Goal: Navigation & Orientation: Understand site structure

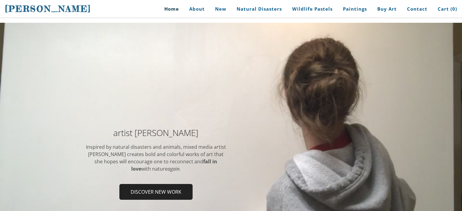
scroll to position [23, 0]
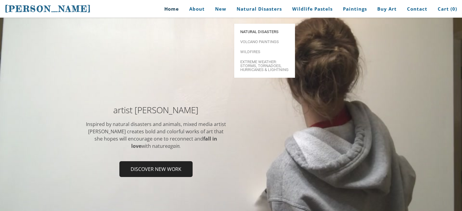
click at [261, 30] on span "Natural Disasters" at bounding box center [264, 32] width 49 height 4
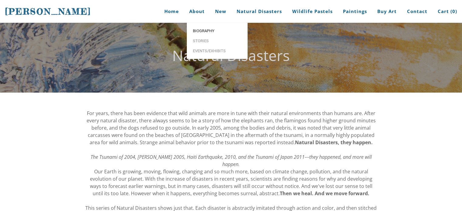
click at [204, 30] on span "Biography" at bounding box center [217, 31] width 49 height 4
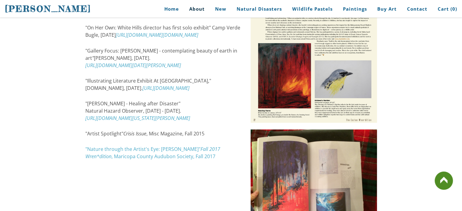
scroll to position [909, 0]
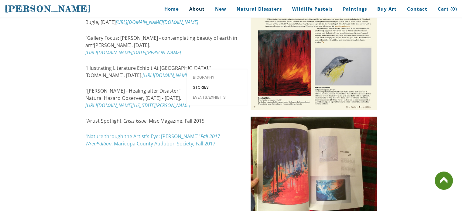
click at [200, 82] on link "Stories" at bounding box center [217, 87] width 61 height 10
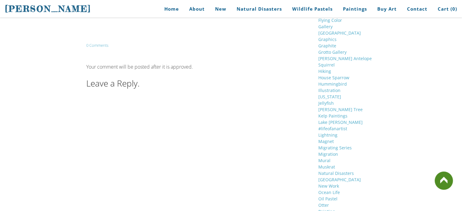
scroll to position [926, 0]
